Goal: Use online tool/utility: Utilize a website feature to perform a specific function

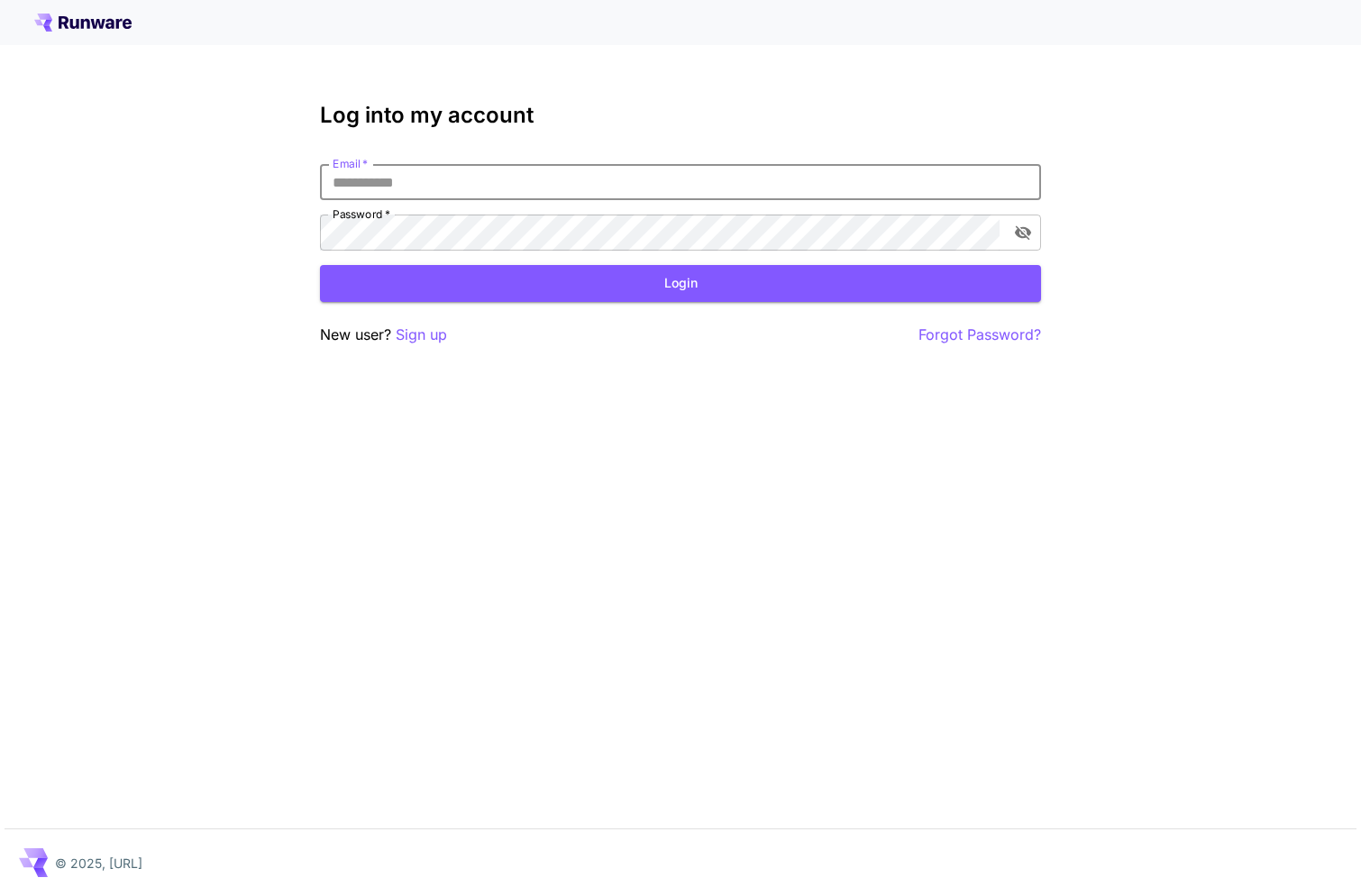
paste input "**********"
click at [343, 181] on input "**********" at bounding box center [680, 181] width 721 height 36
type input "**********"
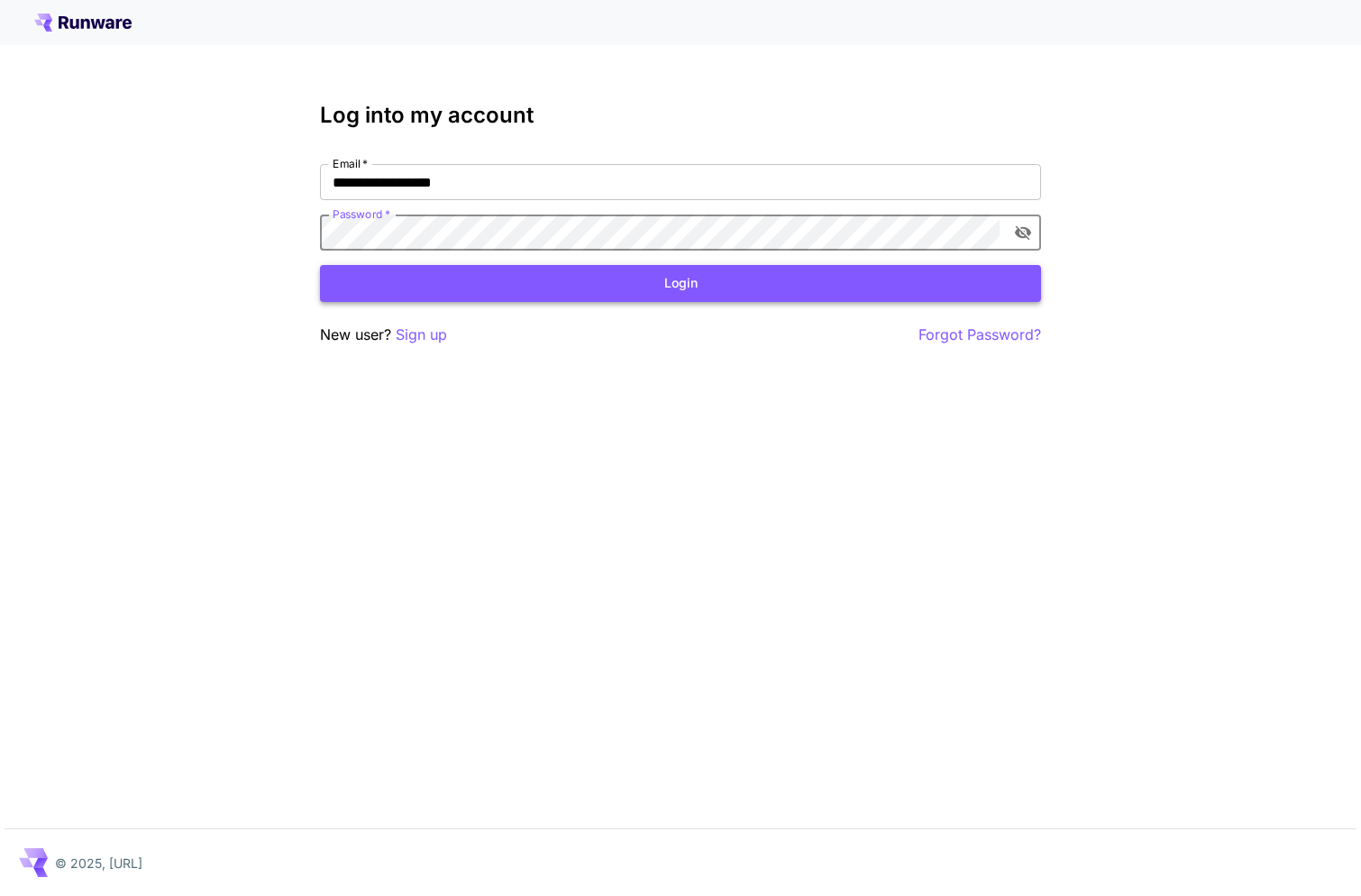
click at [654, 279] on button "Login" at bounding box center [680, 283] width 721 height 37
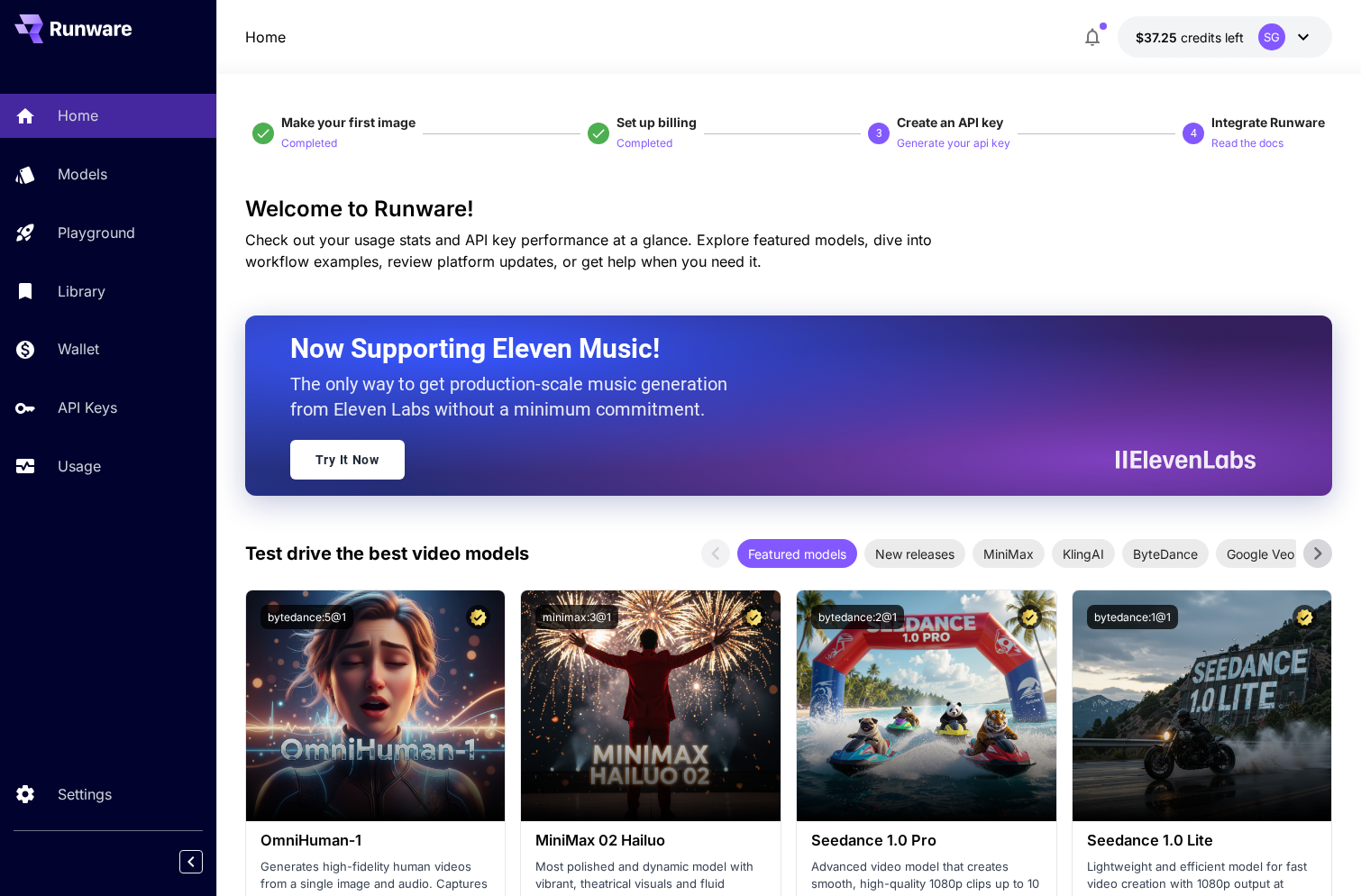
click at [1304, 35] on icon at bounding box center [1303, 37] width 21 height 21
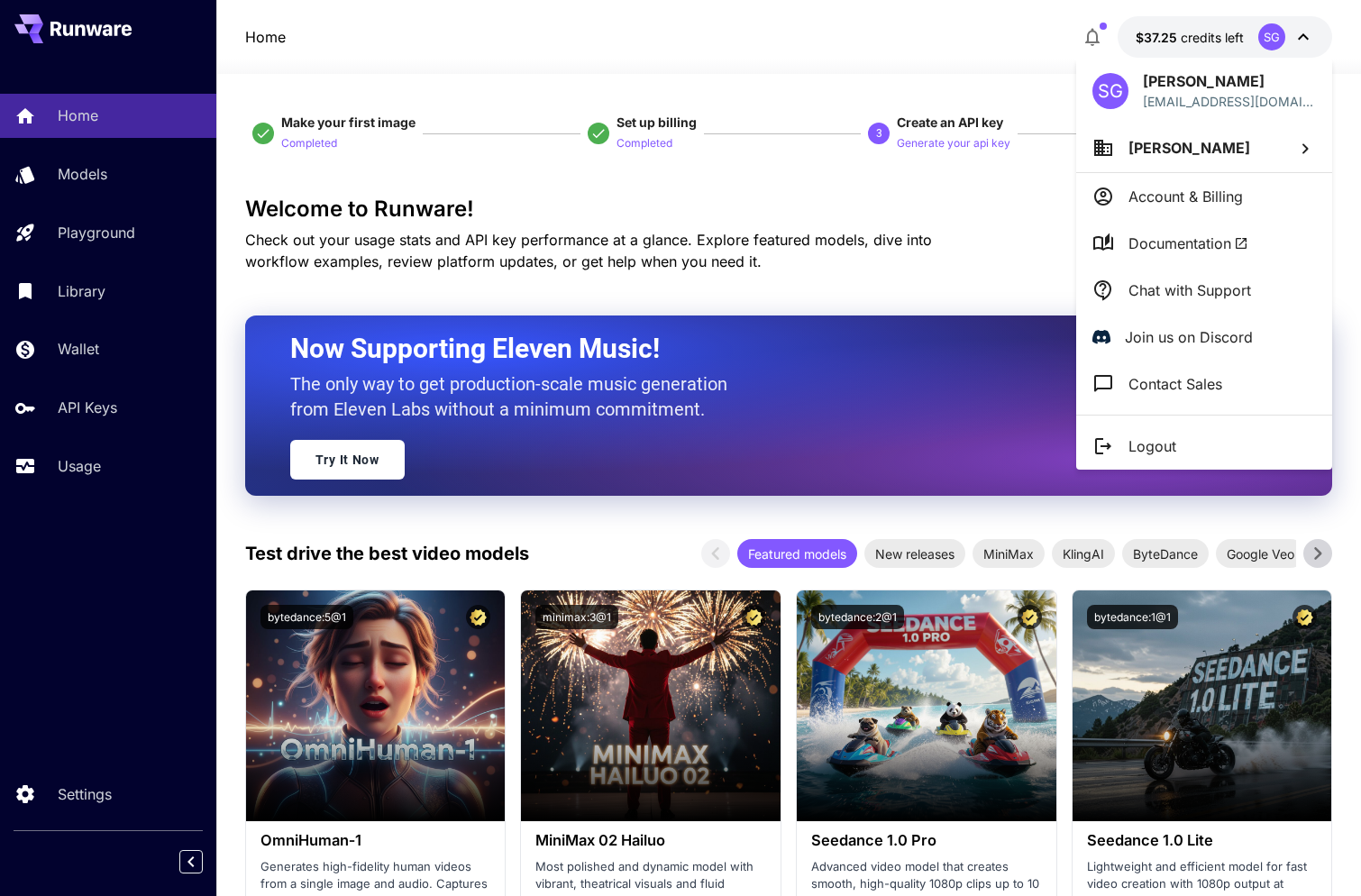
click at [1304, 35] on div at bounding box center [680, 448] width 1361 height 896
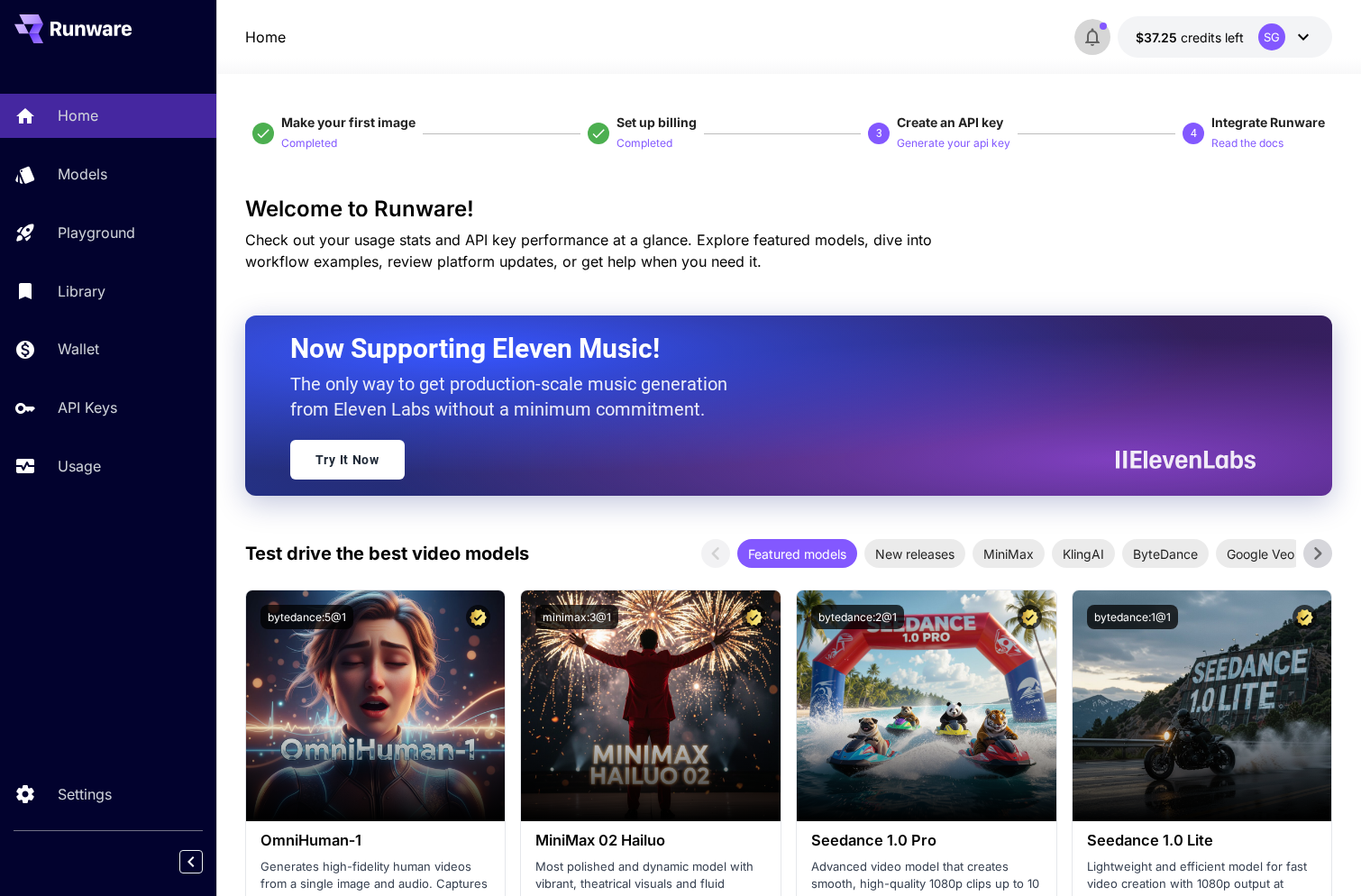
click at [1099, 32] on icon "button" at bounding box center [1092, 37] width 21 height 21
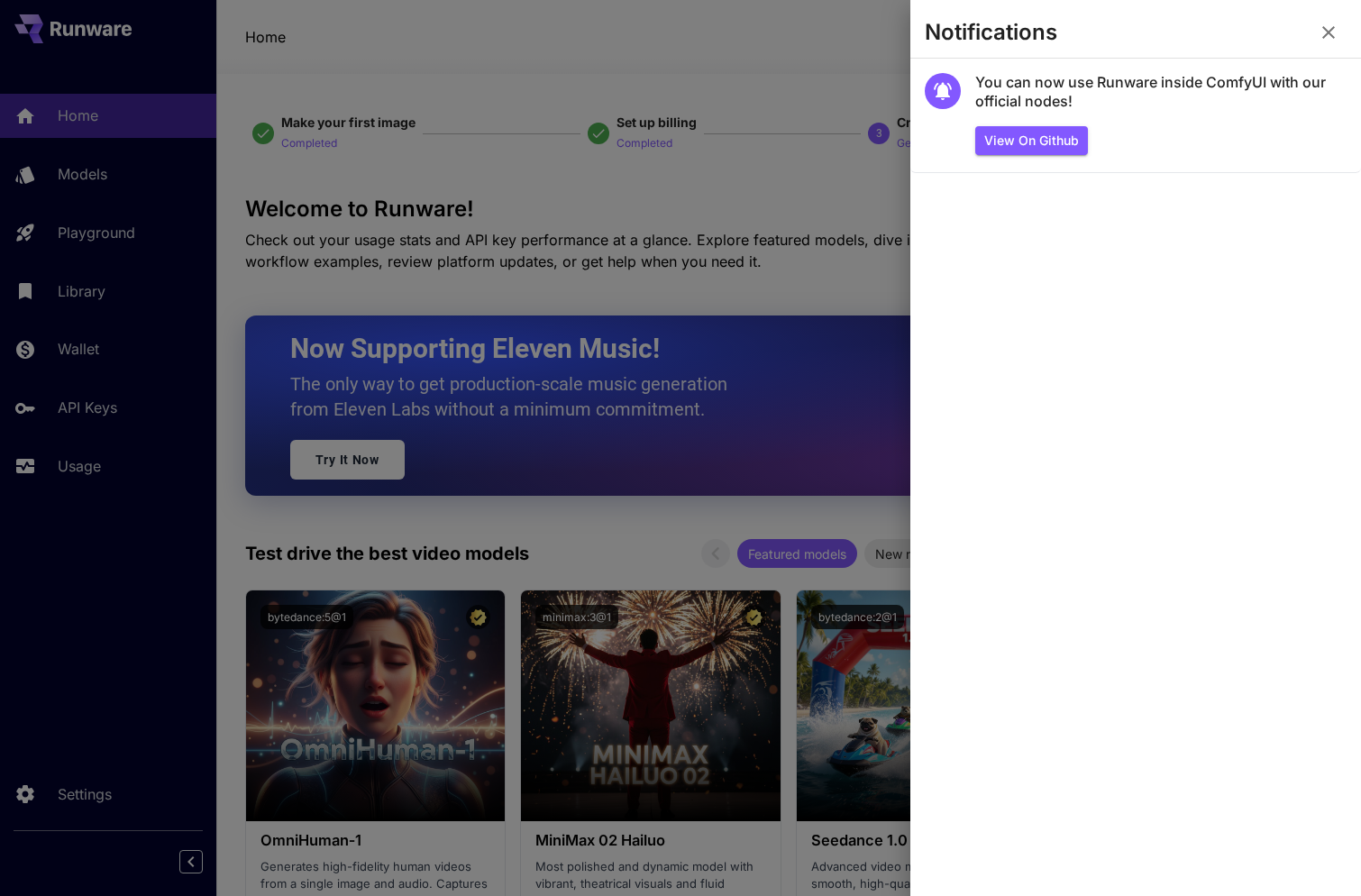
click at [1328, 31] on icon "button" at bounding box center [1328, 32] width 13 height 13
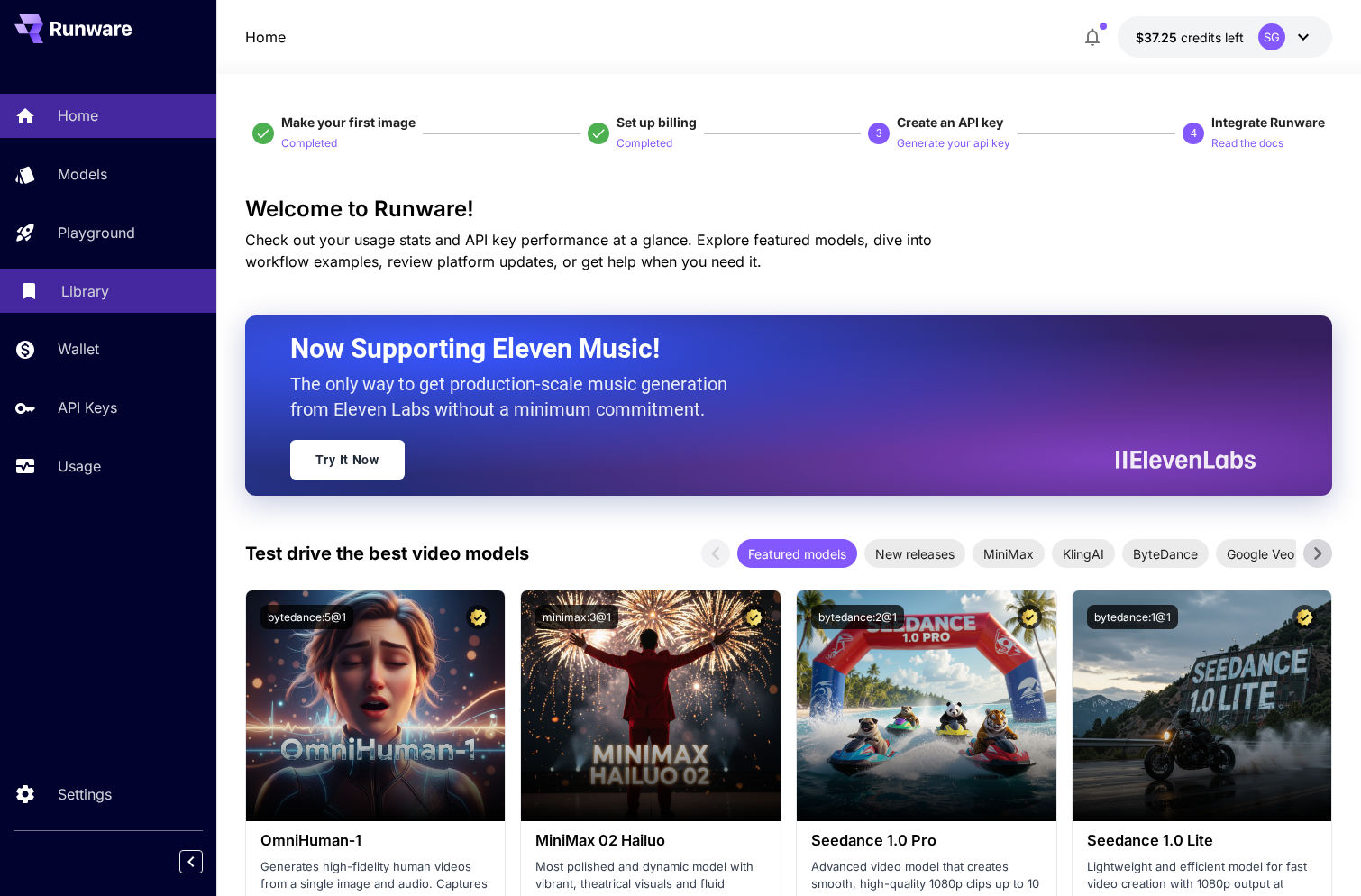
click at [84, 294] on p "Library" at bounding box center [86, 291] width 48 height 21
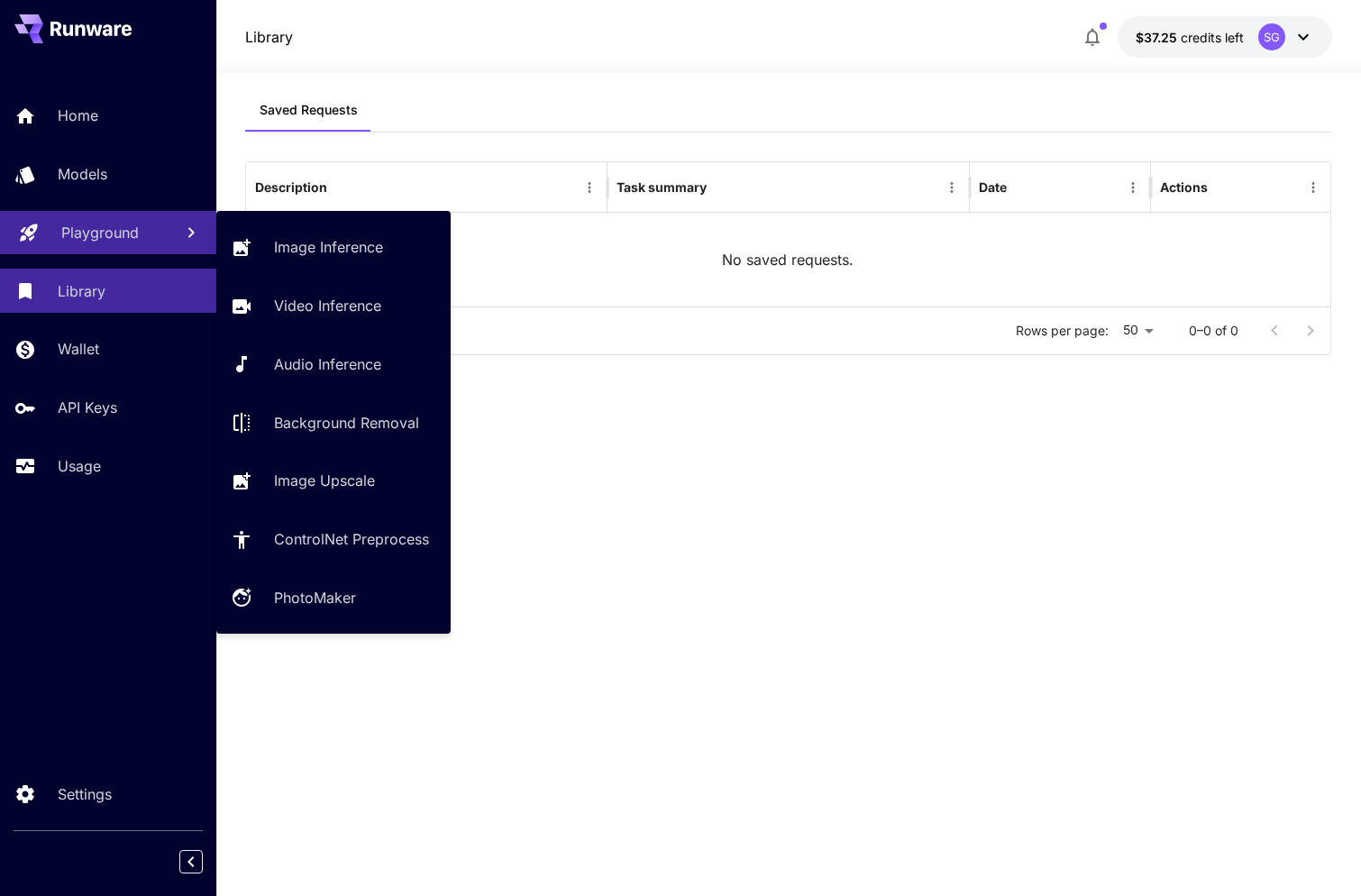
click at [104, 245] on link "Playground" at bounding box center [108, 233] width 216 height 44
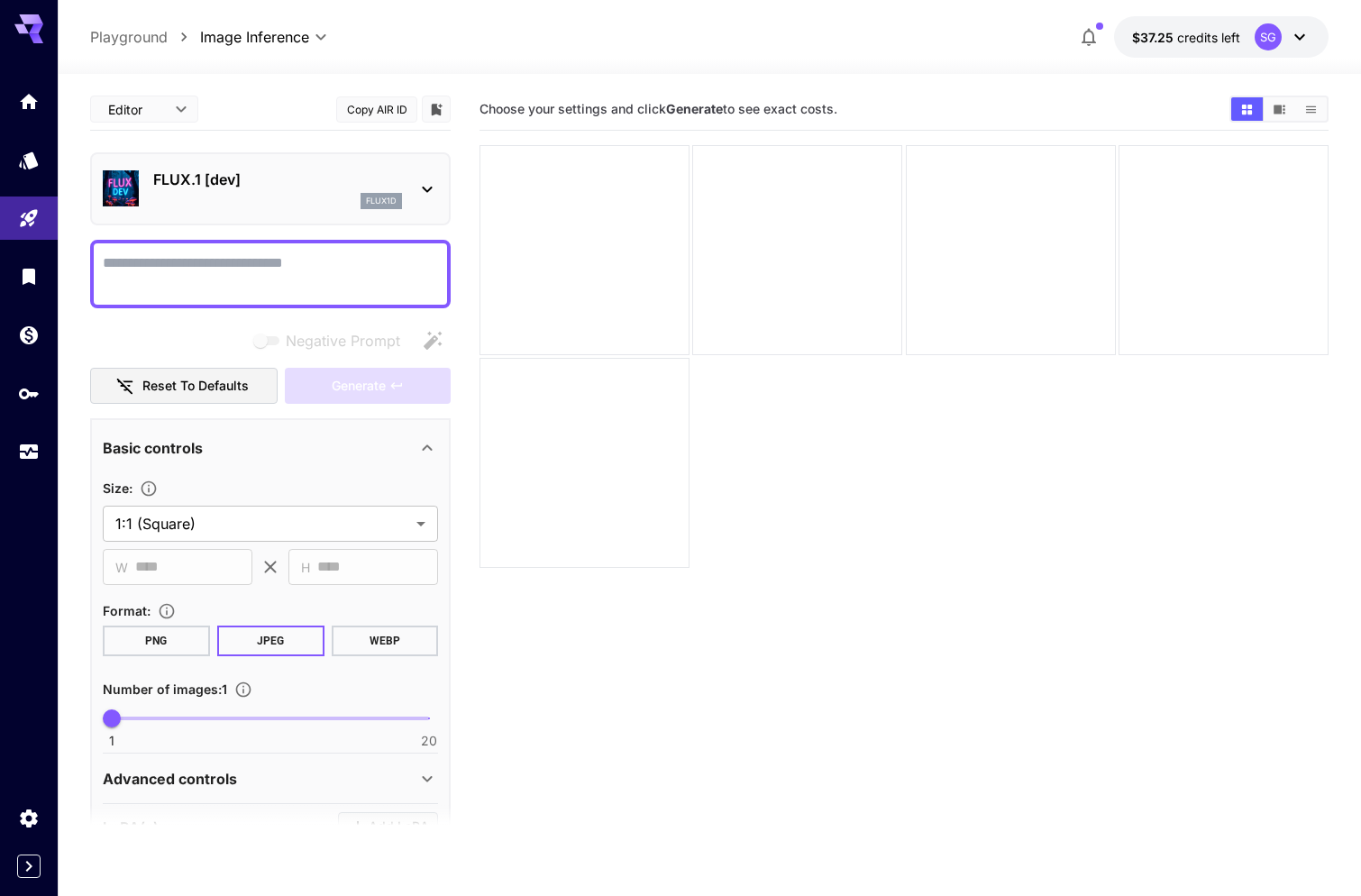
click at [428, 180] on icon at bounding box center [427, 189] width 21 height 21
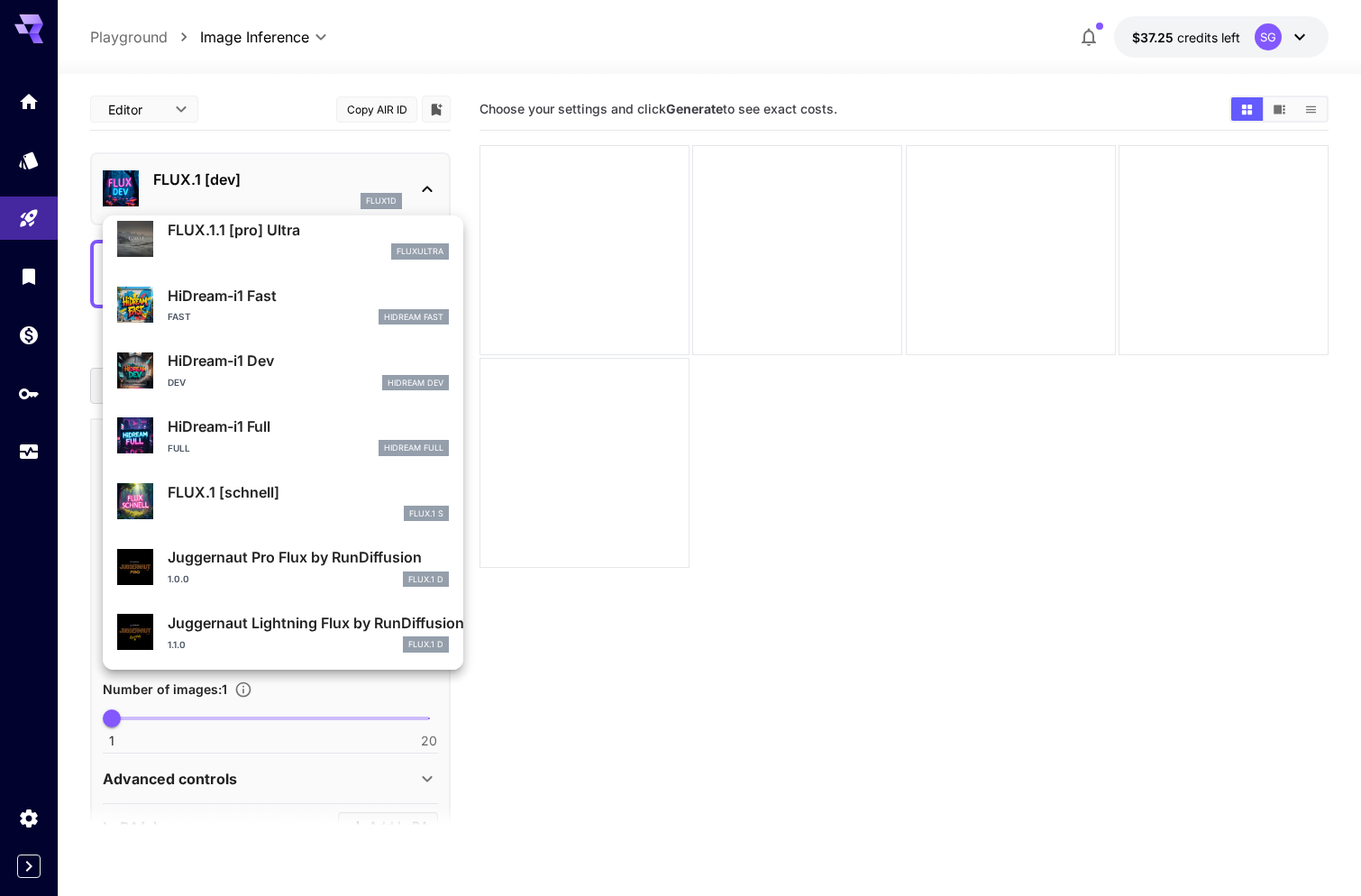
scroll to position [1436, 0]
click at [1047, 612] on div at bounding box center [680, 448] width 1361 height 896
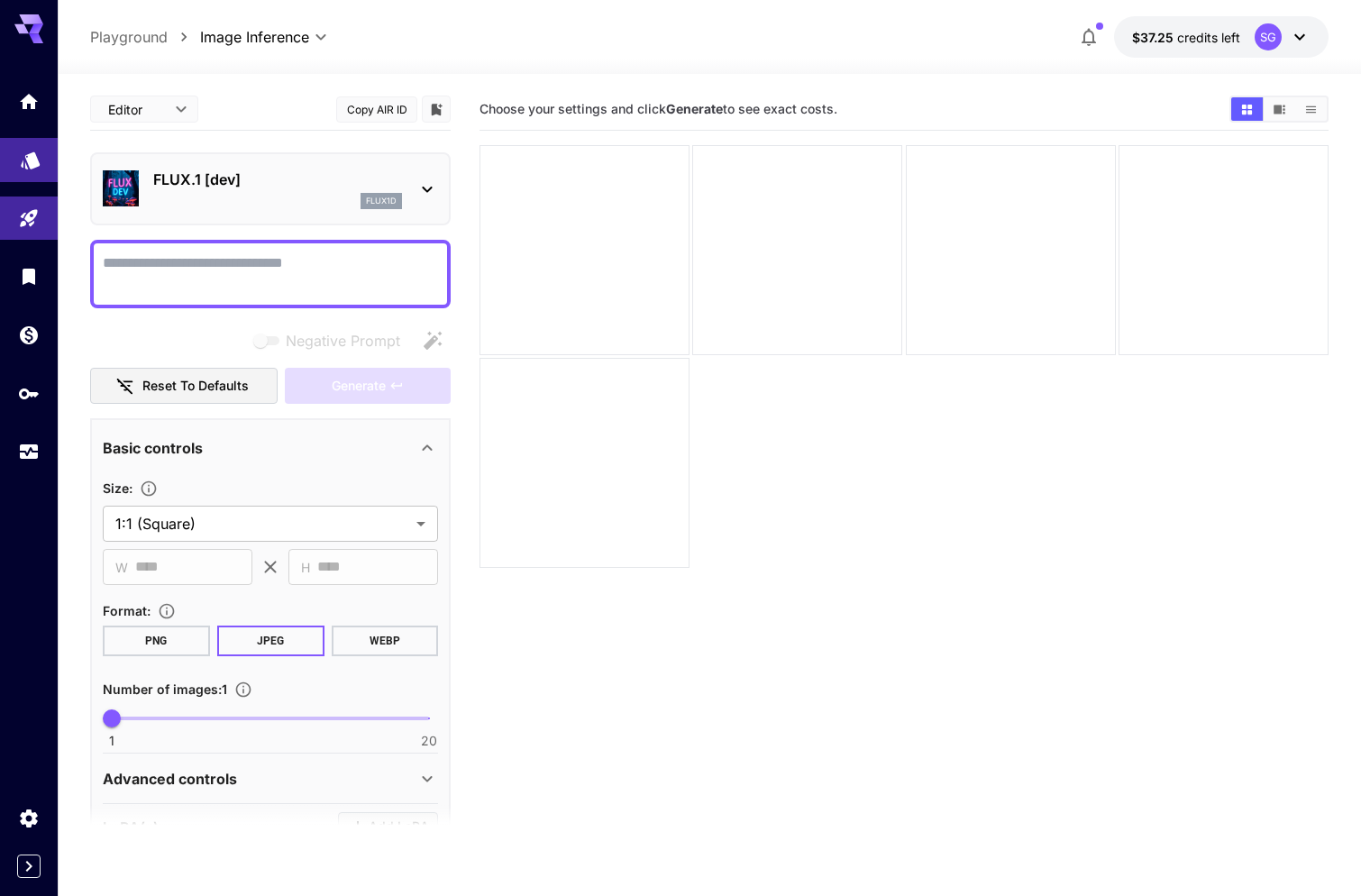
click at [11, 159] on link at bounding box center [29, 160] width 58 height 44
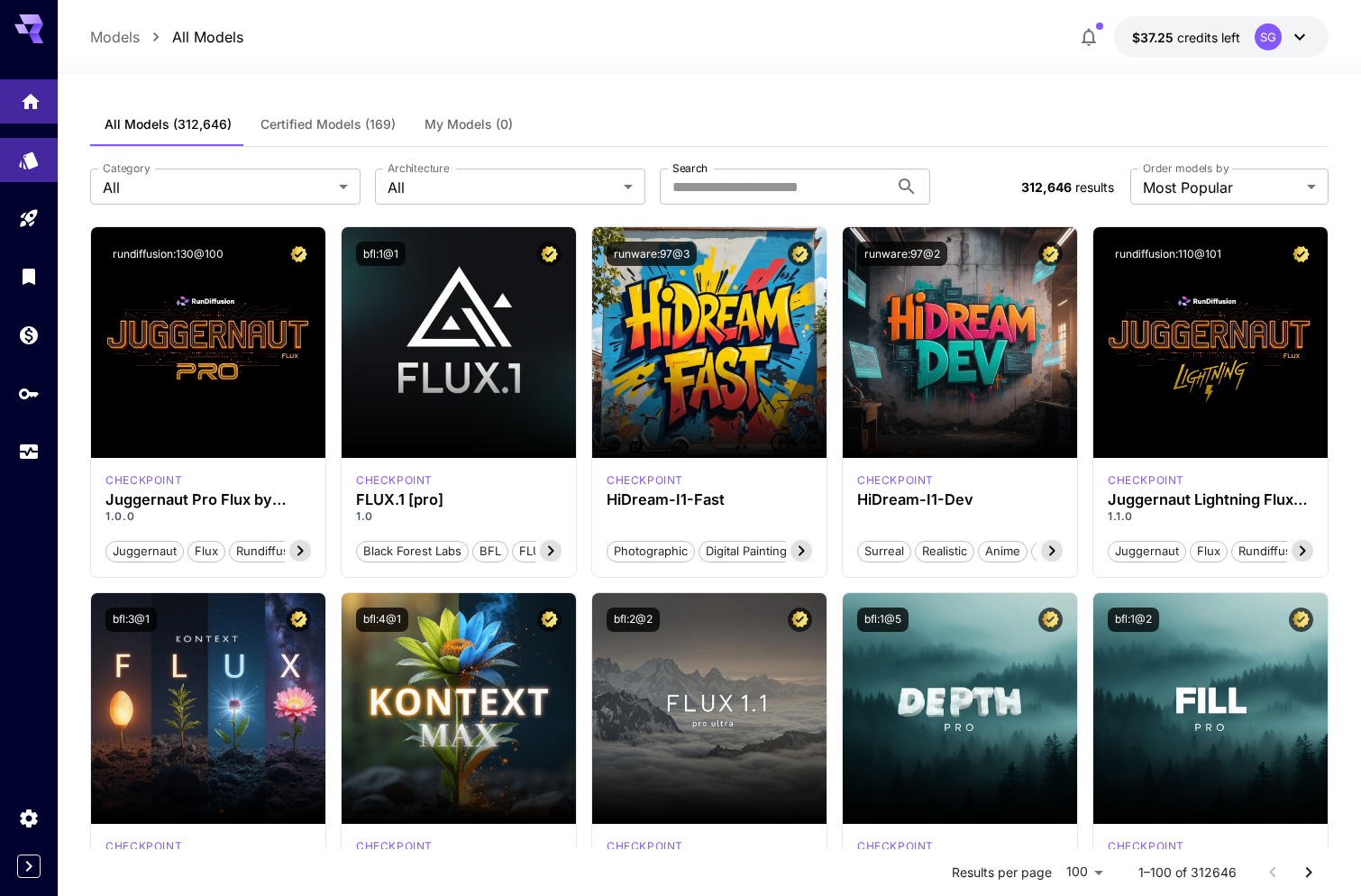
click at [23, 107] on icon "Home" at bounding box center [31, 96] width 21 height 21
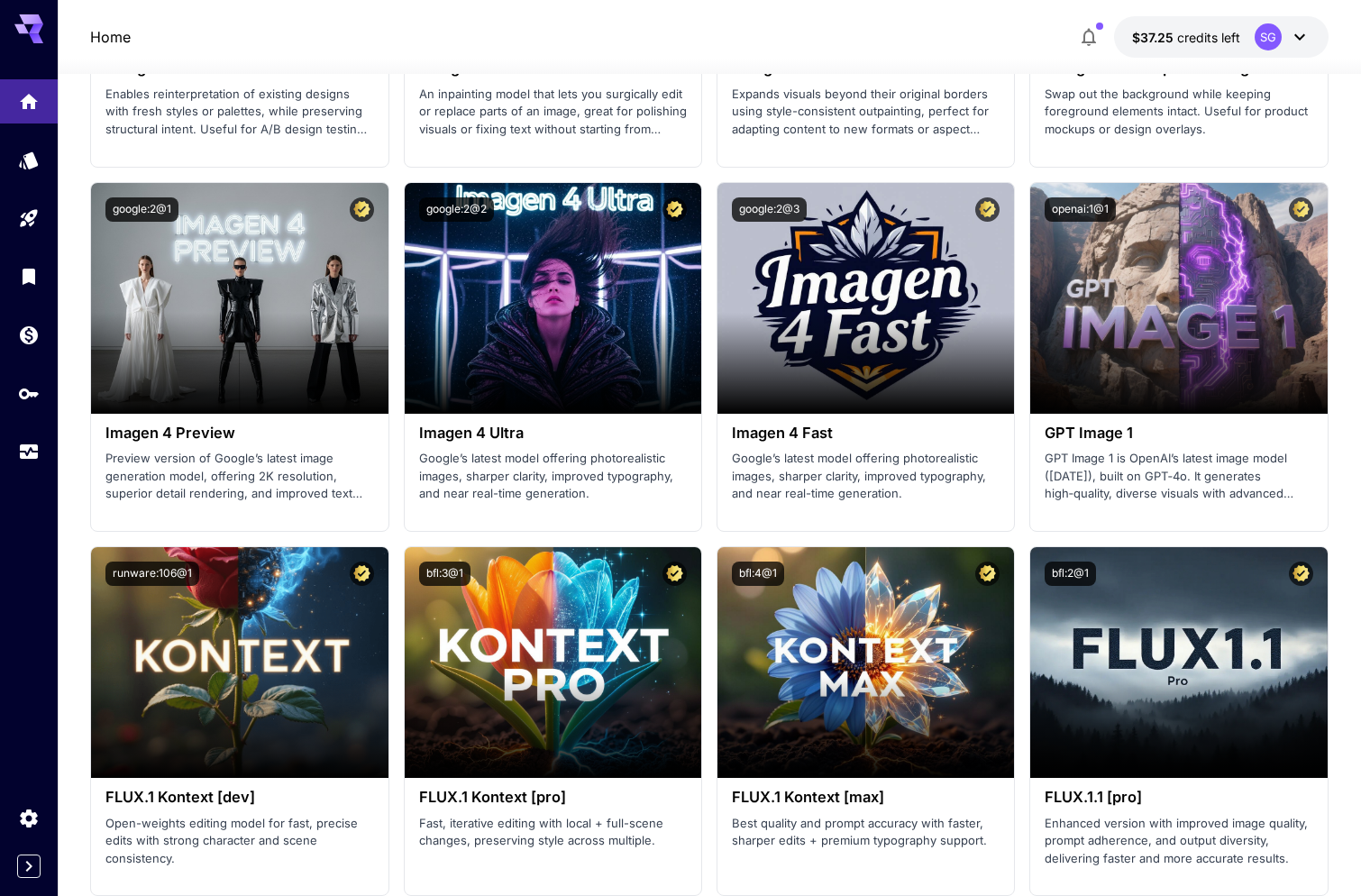
scroll to position [3726, 0]
